Goal: Use online tool/utility

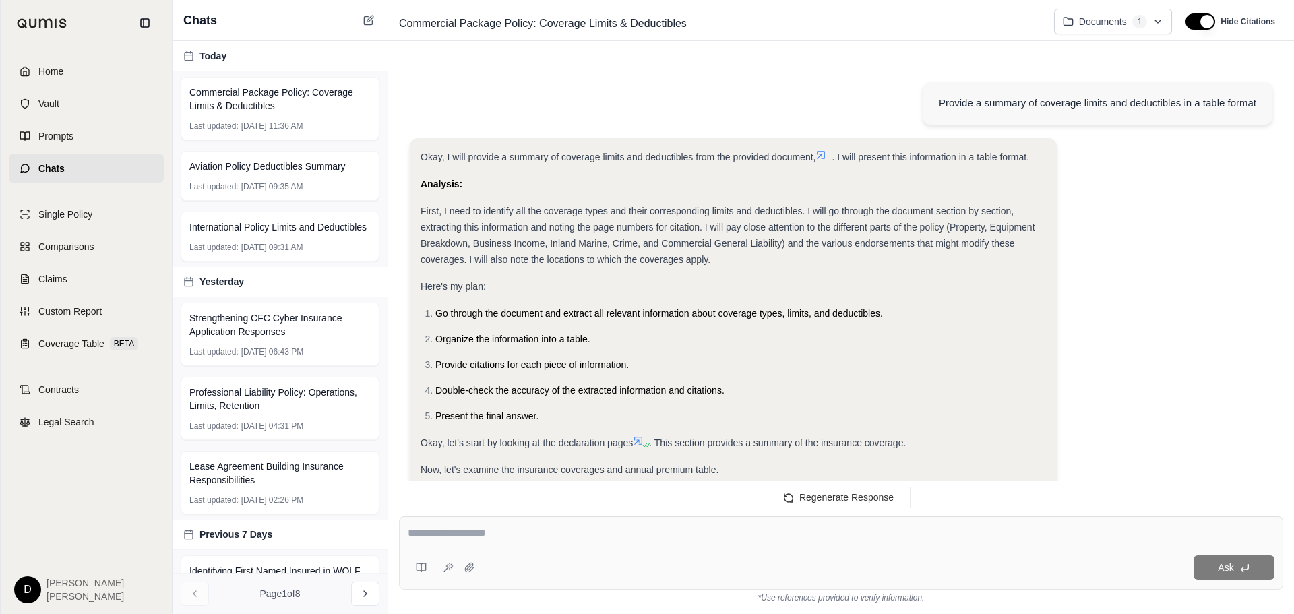
scroll to position [5070, 0]
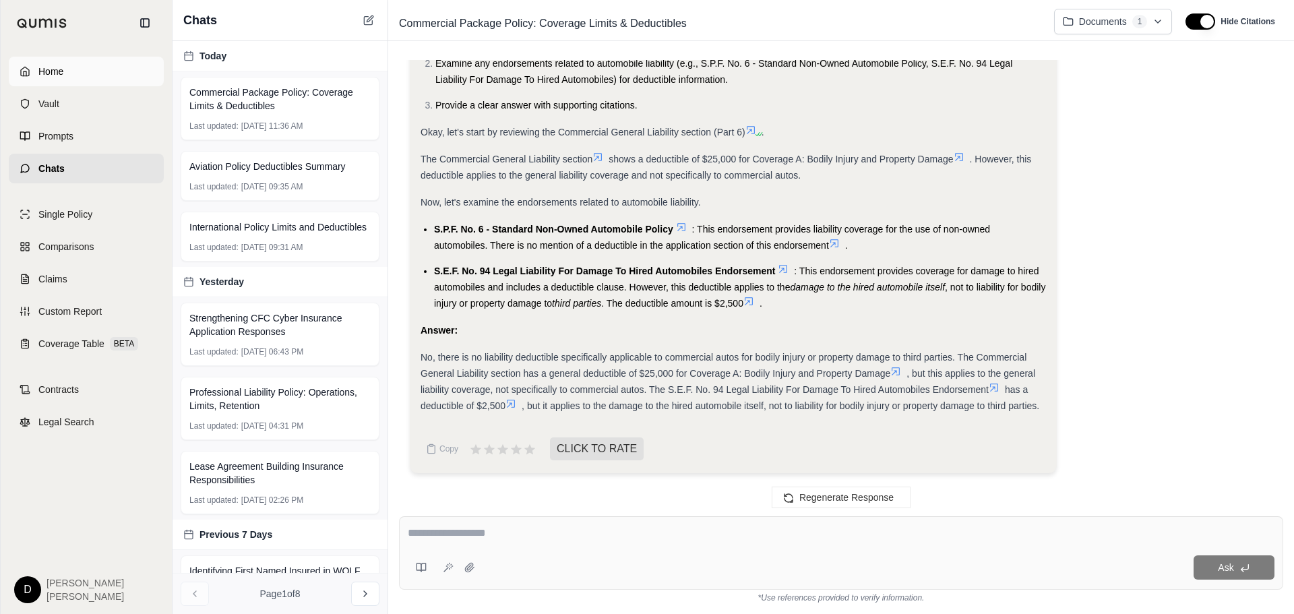
click at [63, 71] on span "Home" at bounding box center [50, 71] width 25 height 13
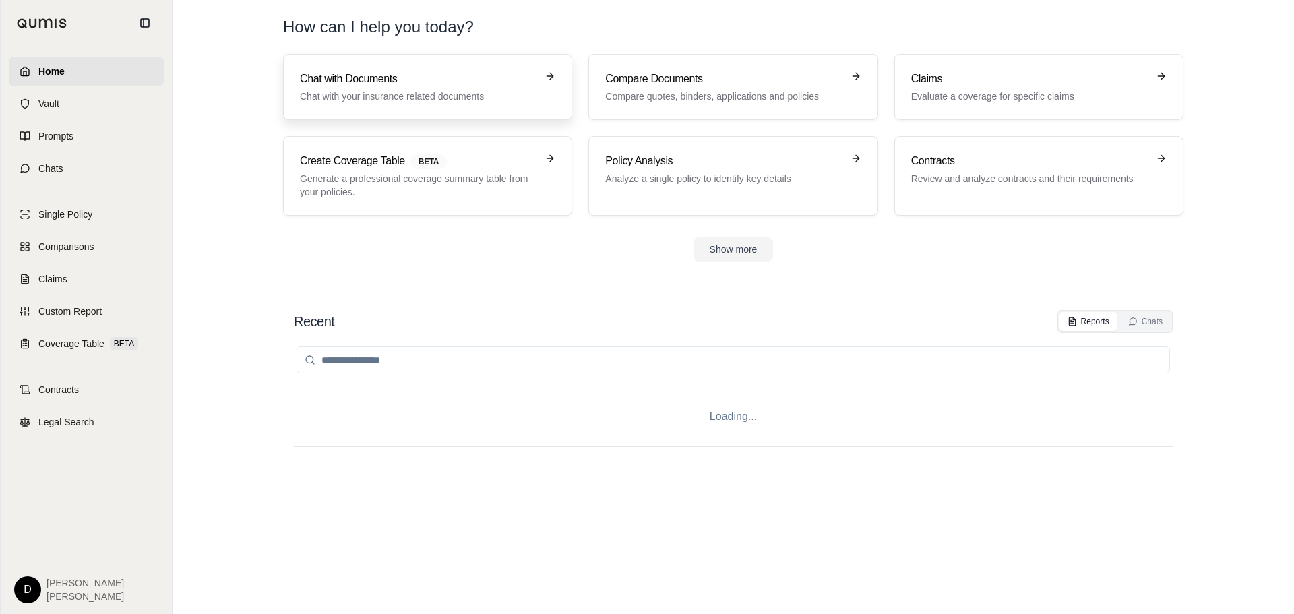
click at [361, 75] on h3 "Chat with Documents" at bounding box center [418, 79] width 237 height 16
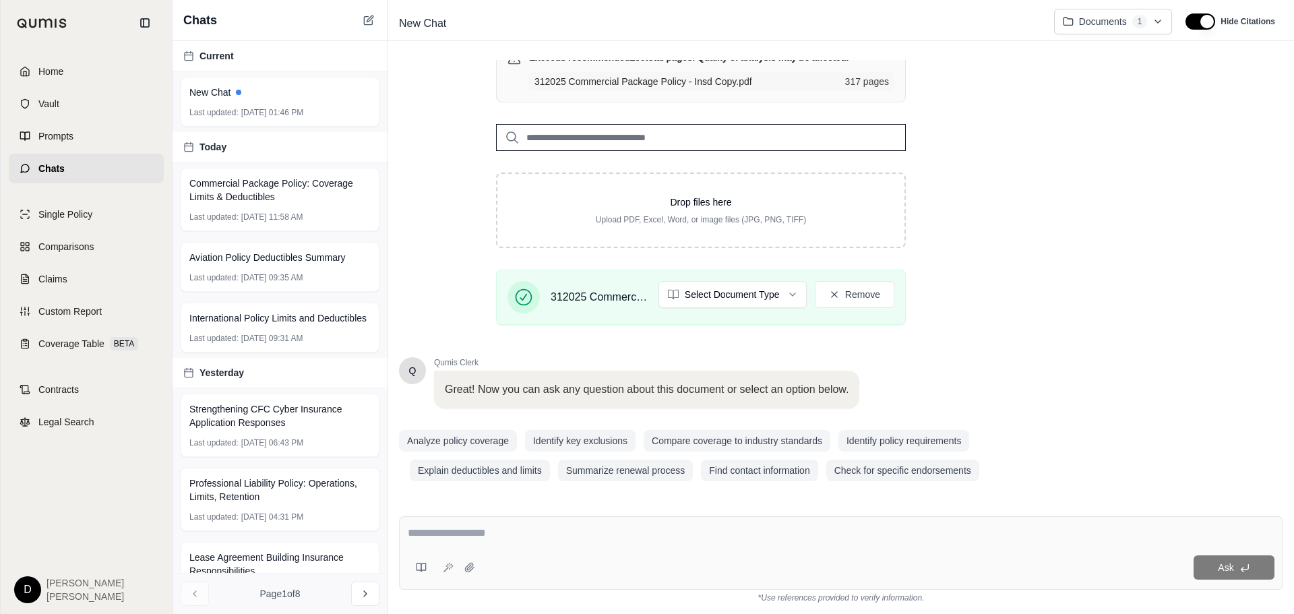
scroll to position [179, 0]
click at [450, 536] on textarea at bounding box center [841, 533] width 867 height 16
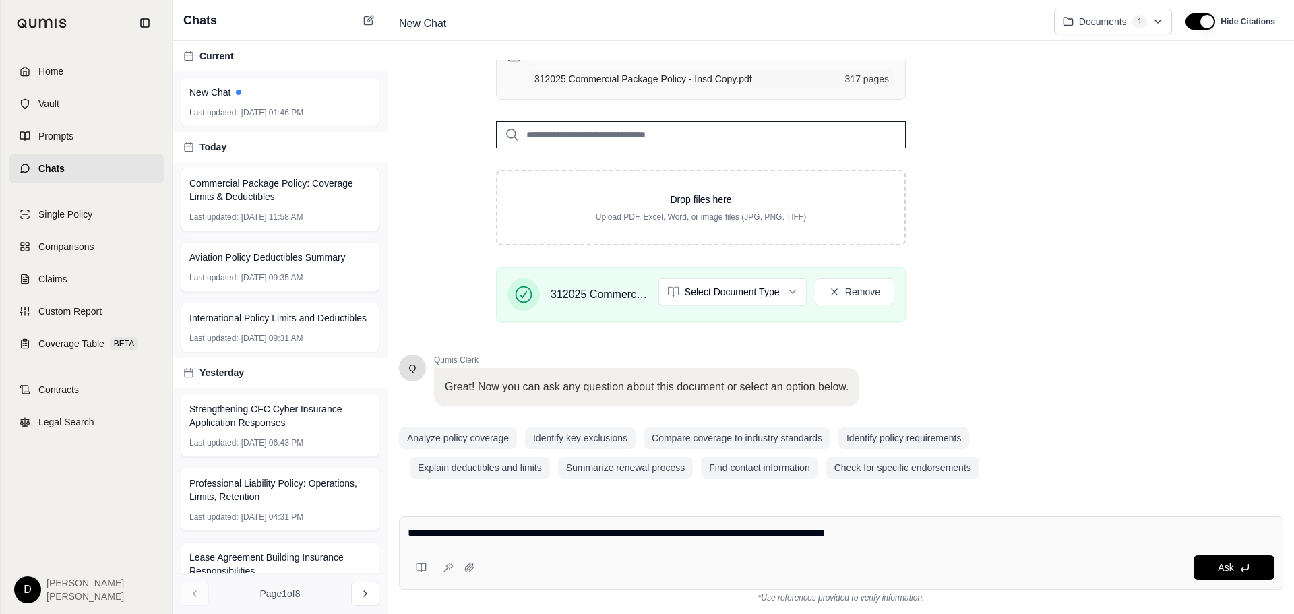
type textarea "**********"
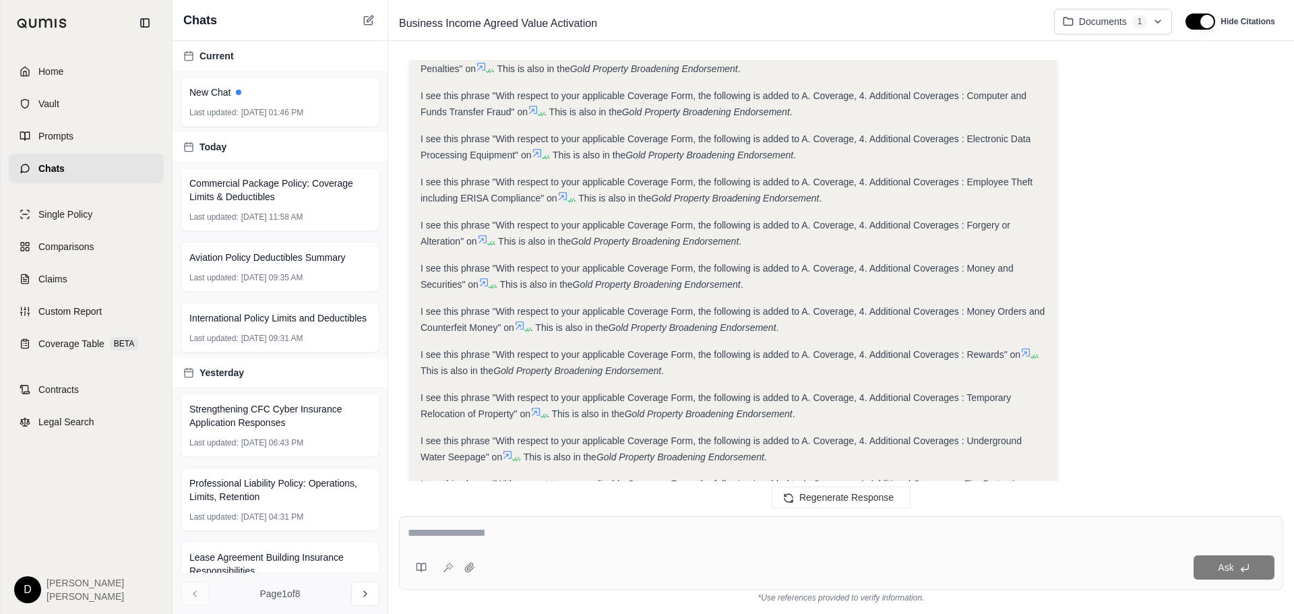
scroll to position [920, 0]
